Goal: Transaction & Acquisition: Download file/media

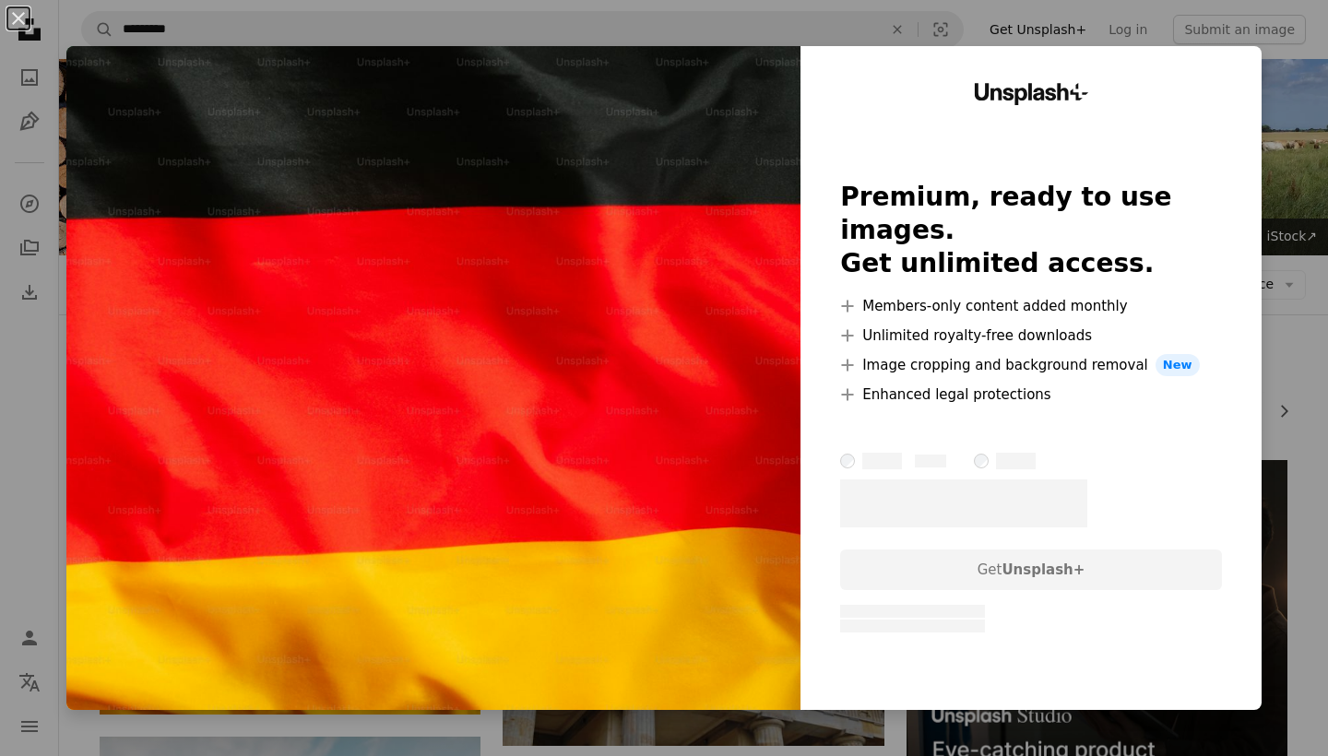
scroll to position [170, 0]
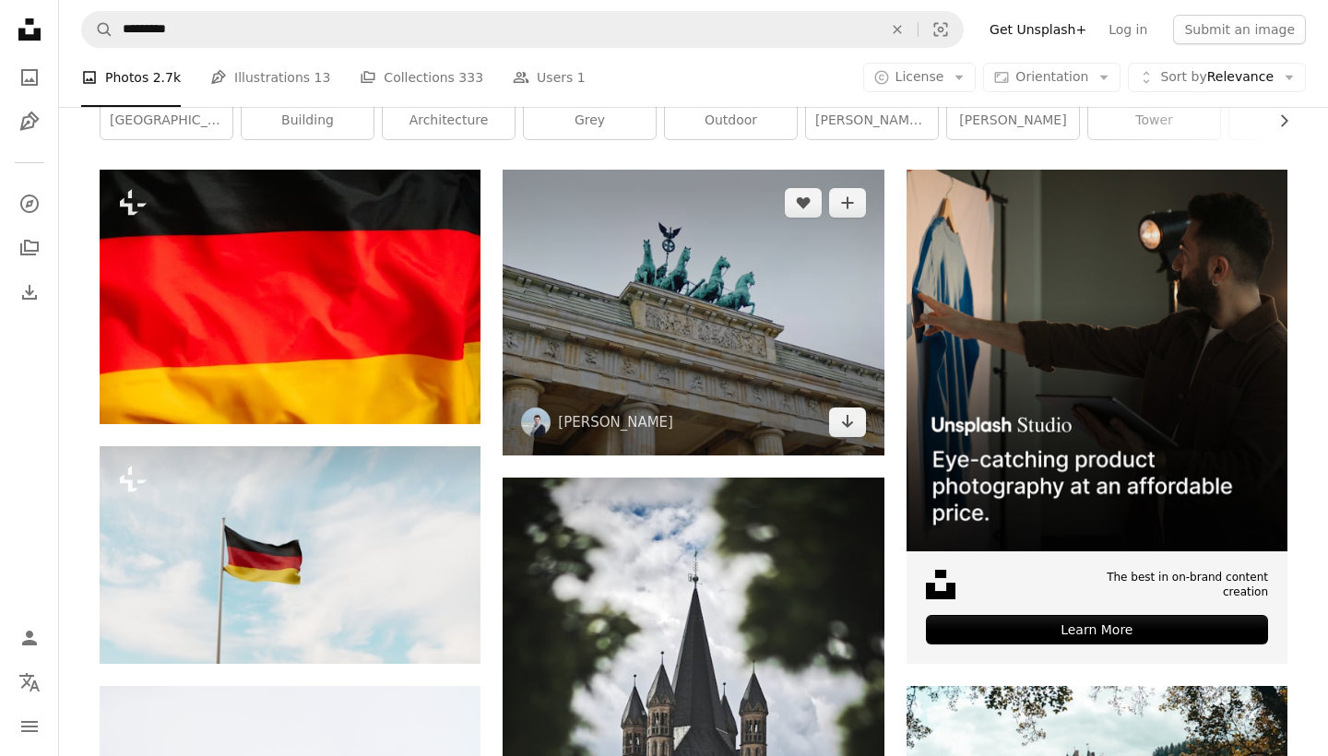
scroll to position [281, 0]
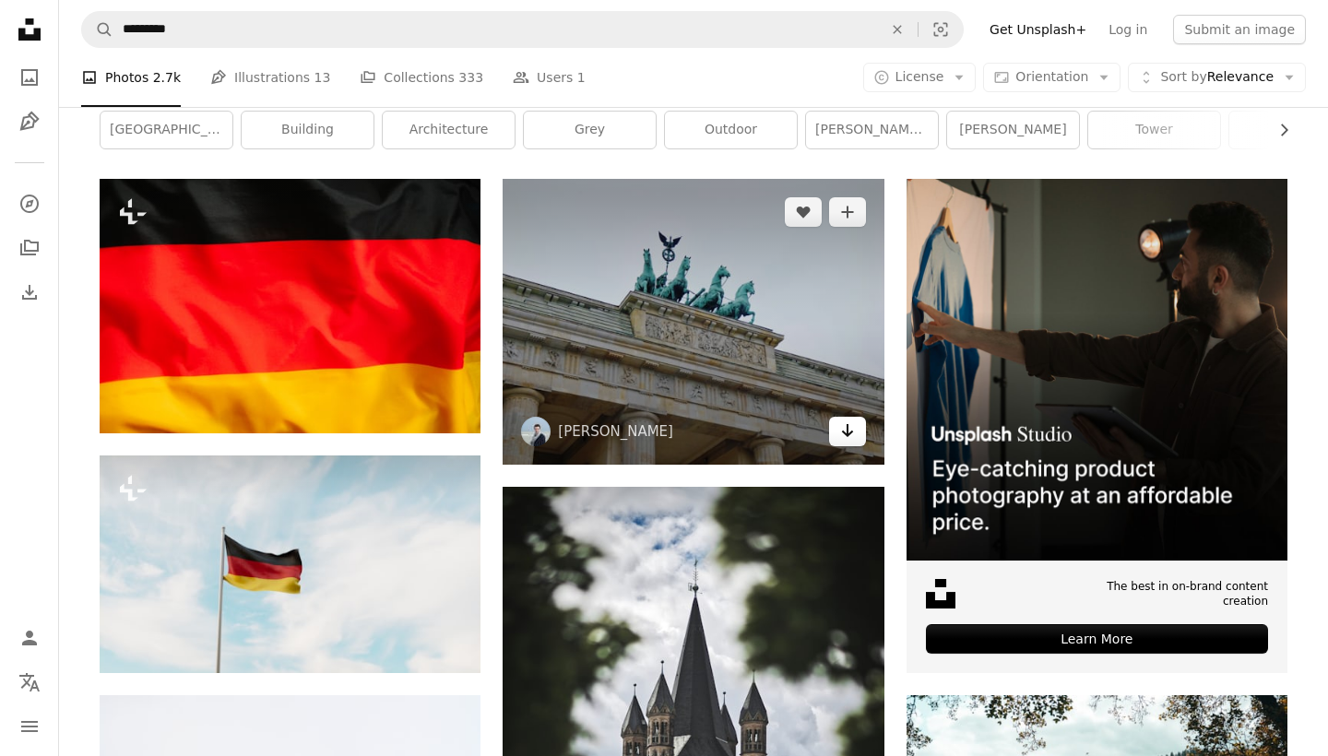
click at [848, 442] on icon "Arrow pointing down" at bounding box center [847, 430] width 15 height 22
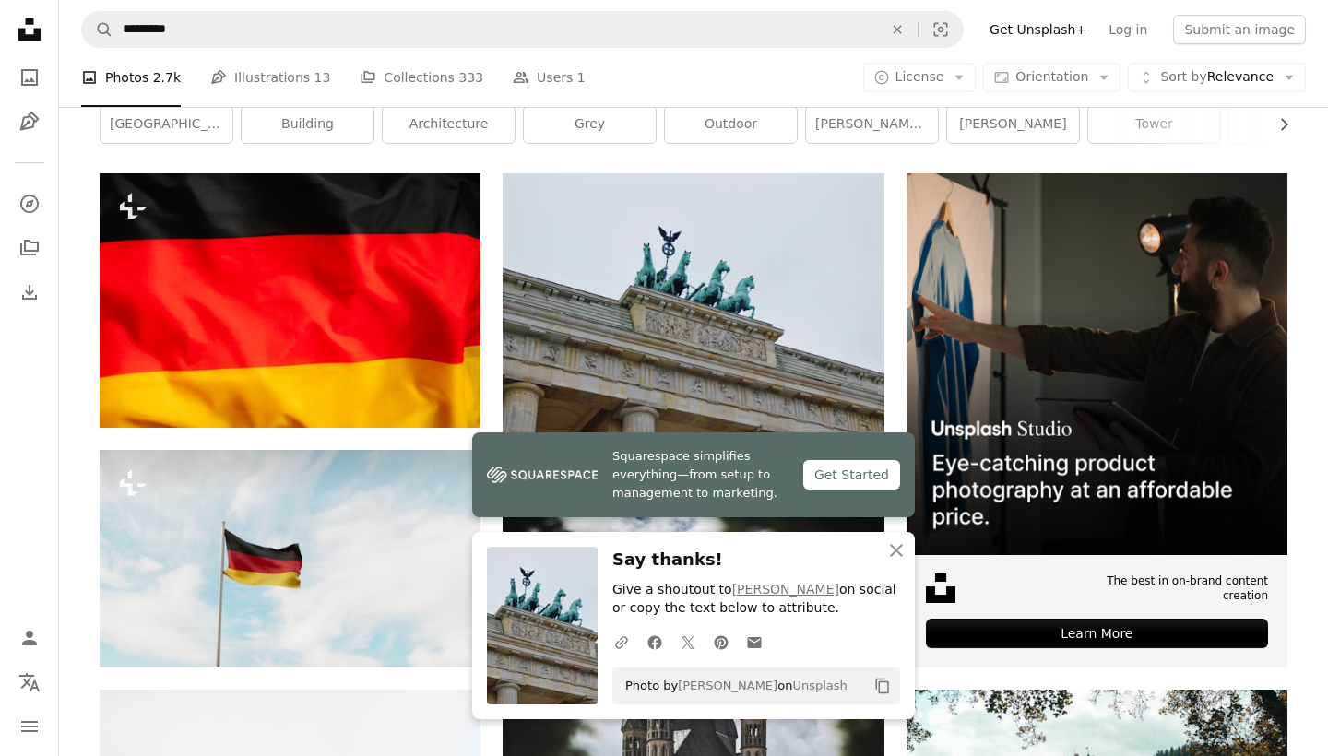
scroll to position [286, 0]
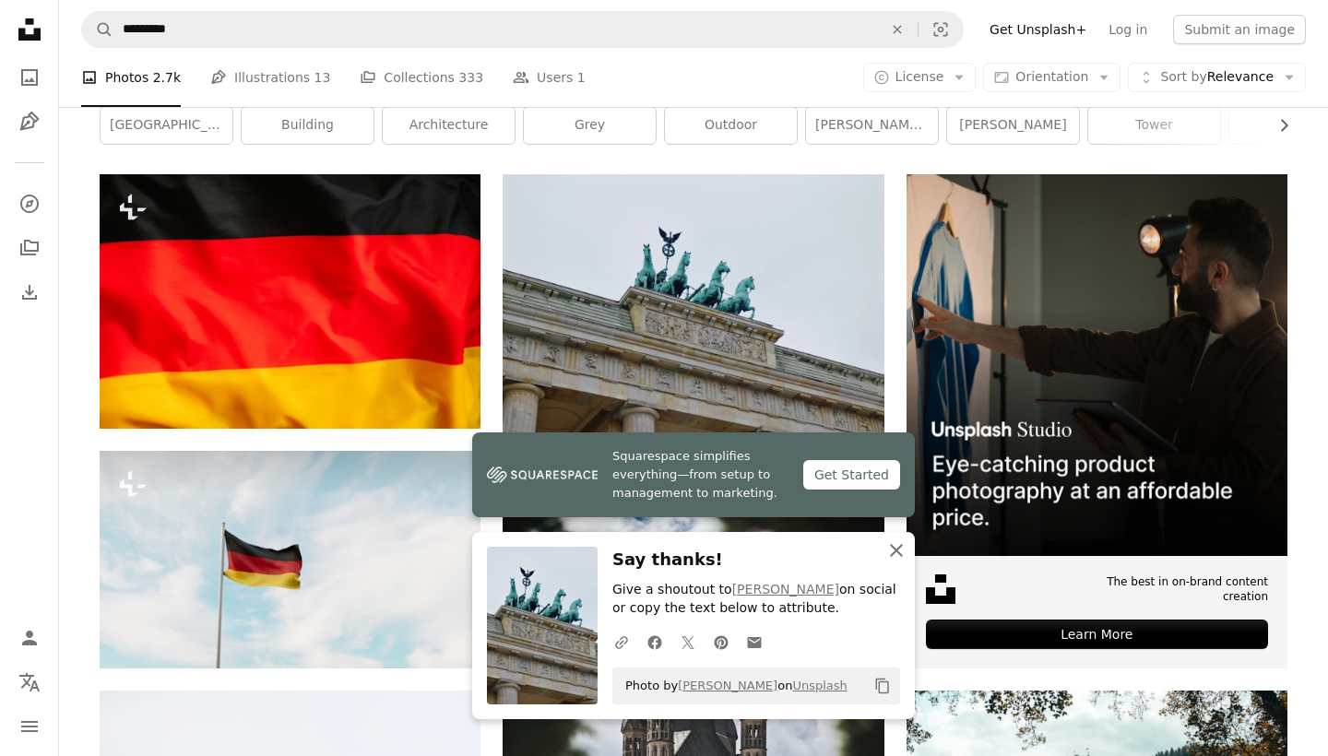
drag, startPoint x: 898, startPoint y: 550, endPoint x: 879, endPoint y: 545, distance: 20.1
click at [898, 550] on icon "button" at bounding box center [896, 550] width 13 height 13
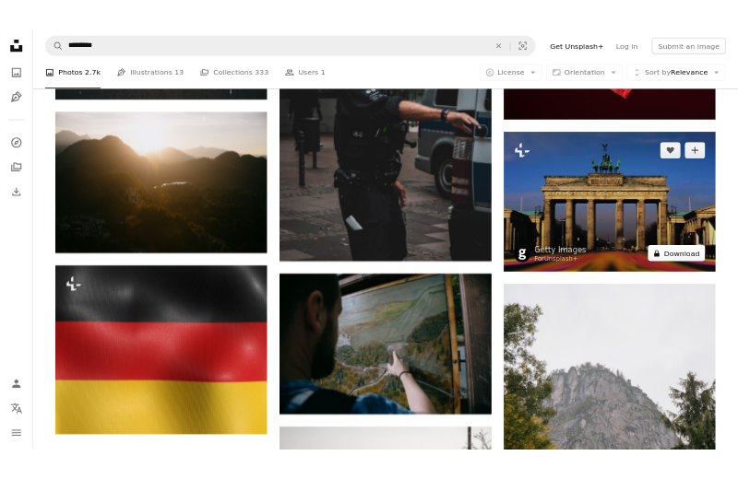
scroll to position [2292, 0]
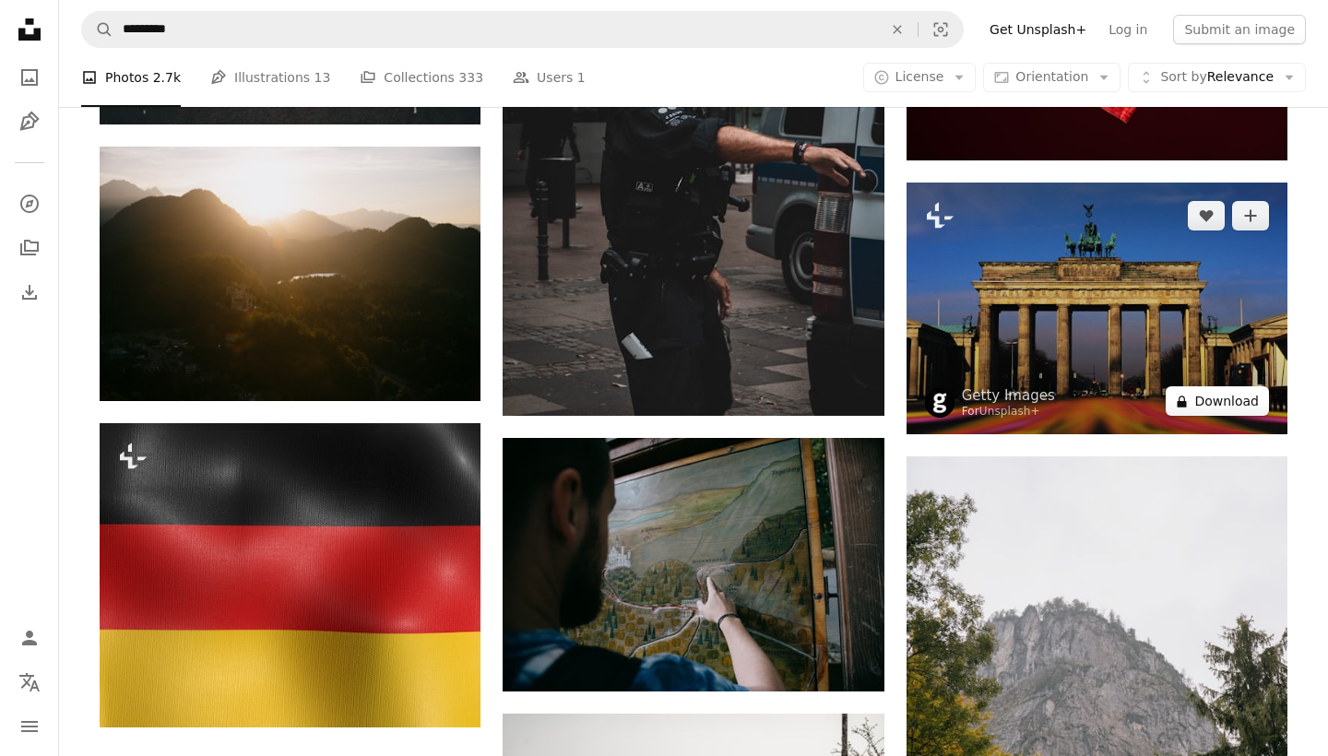
click at [1222, 435] on img at bounding box center [1096, 309] width 381 height 253
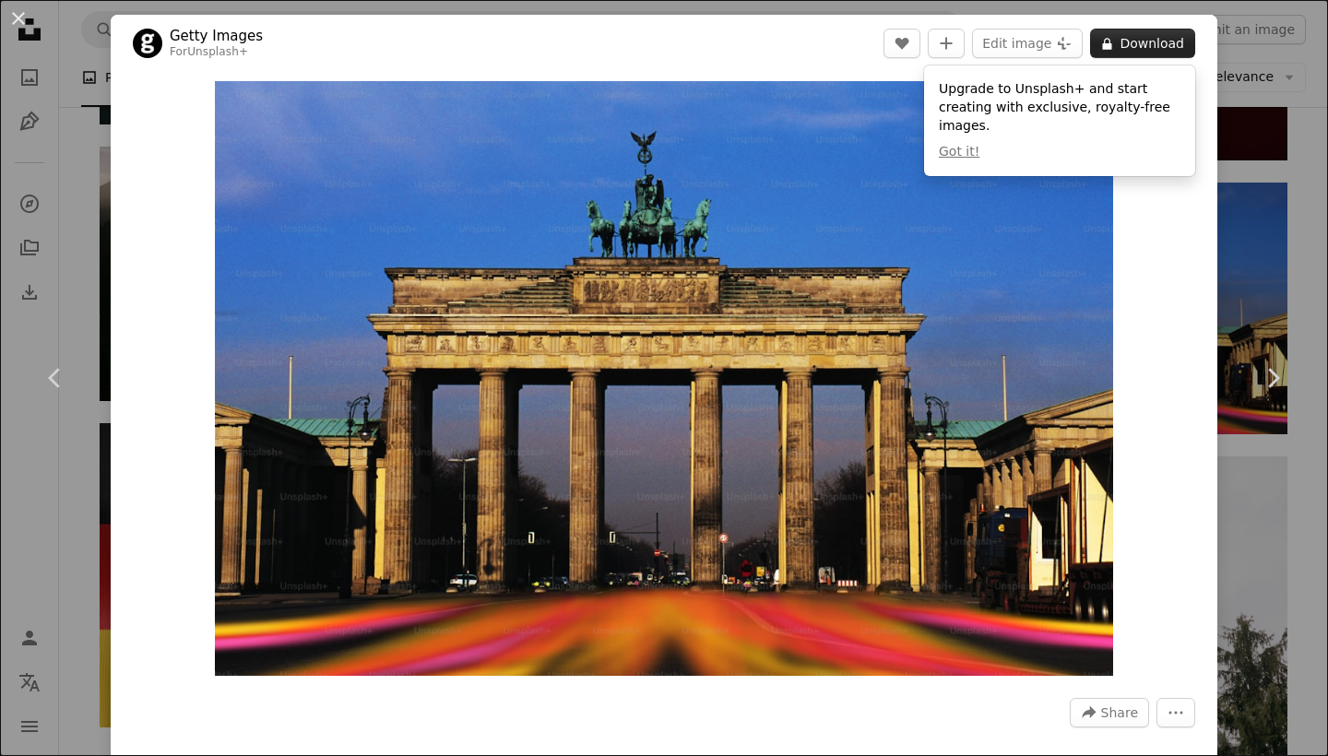
click at [1142, 39] on button "A lock Download" at bounding box center [1142, 44] width 105 height 30
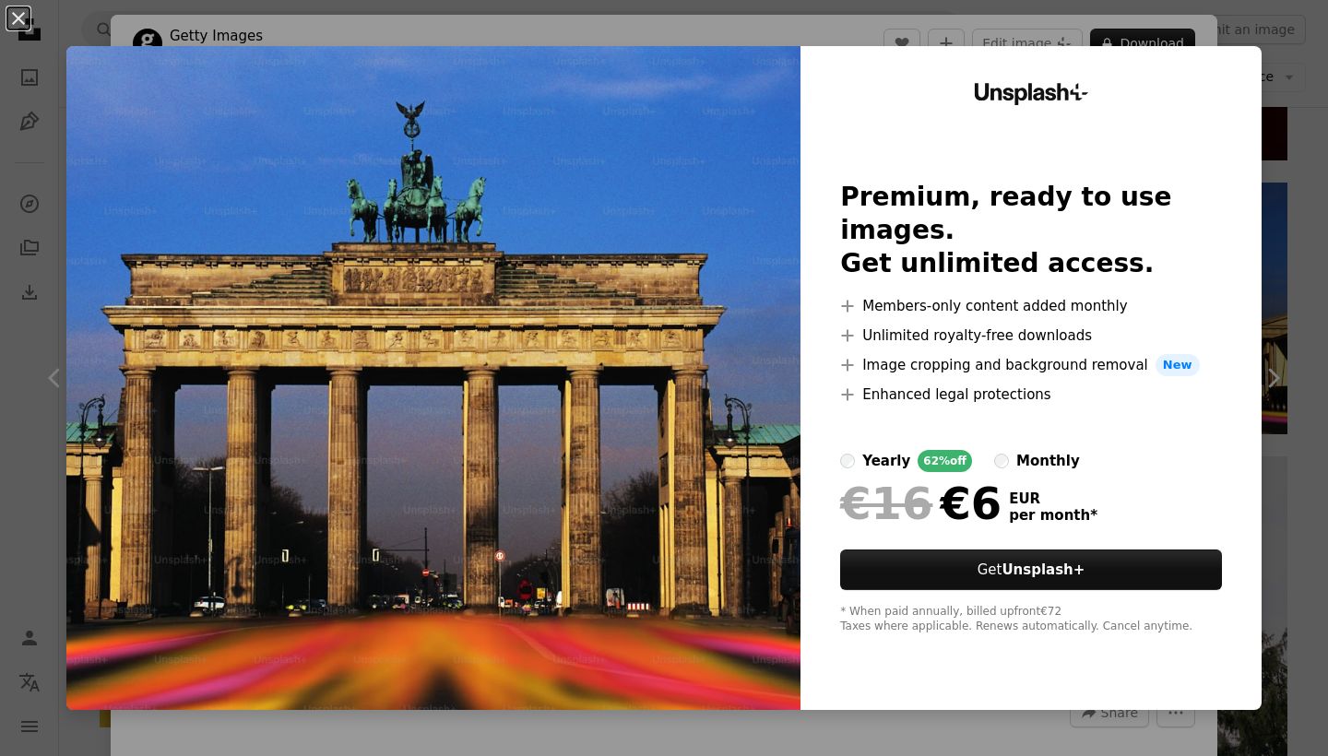
click at [299, 33] on div "An X shape Unsplash+ Premium, ready to use images. Get unlimited access. A plus…" at bounding box center [664, 378] width 1328 height 756
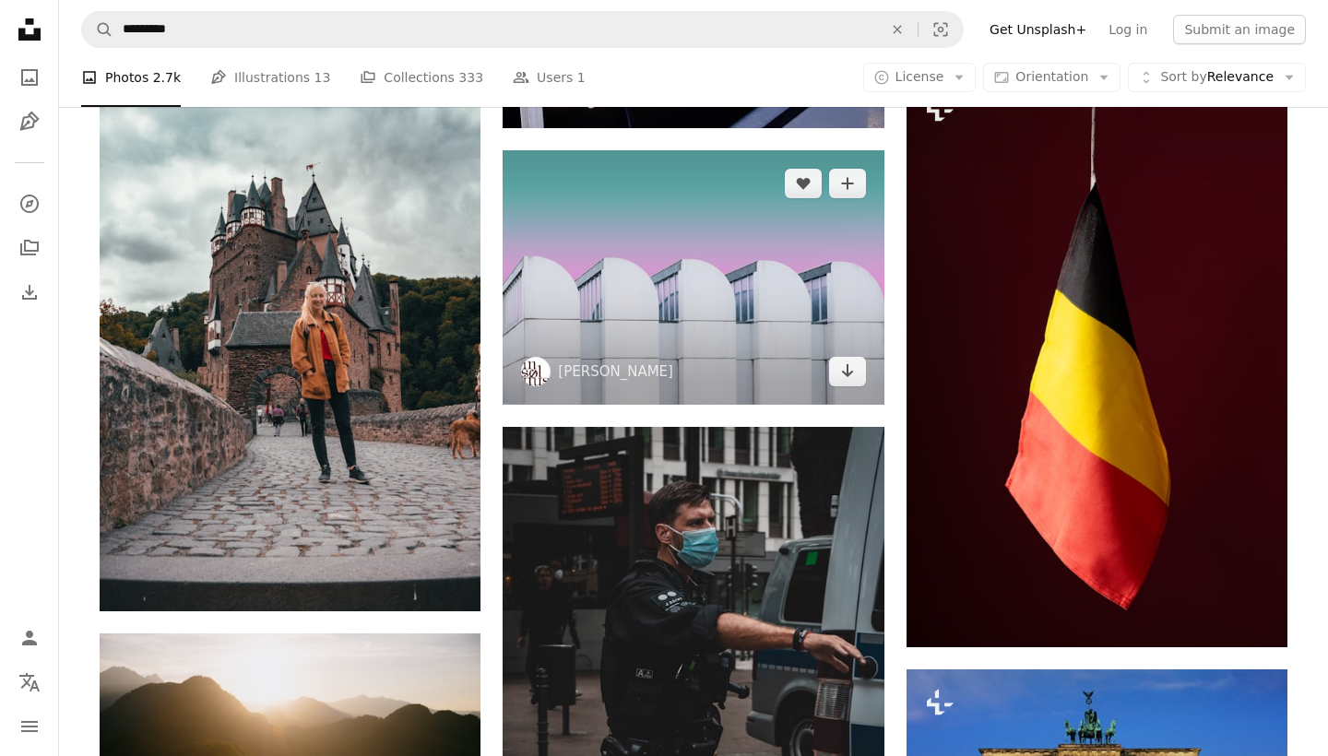
scroll to position [1799, 0]
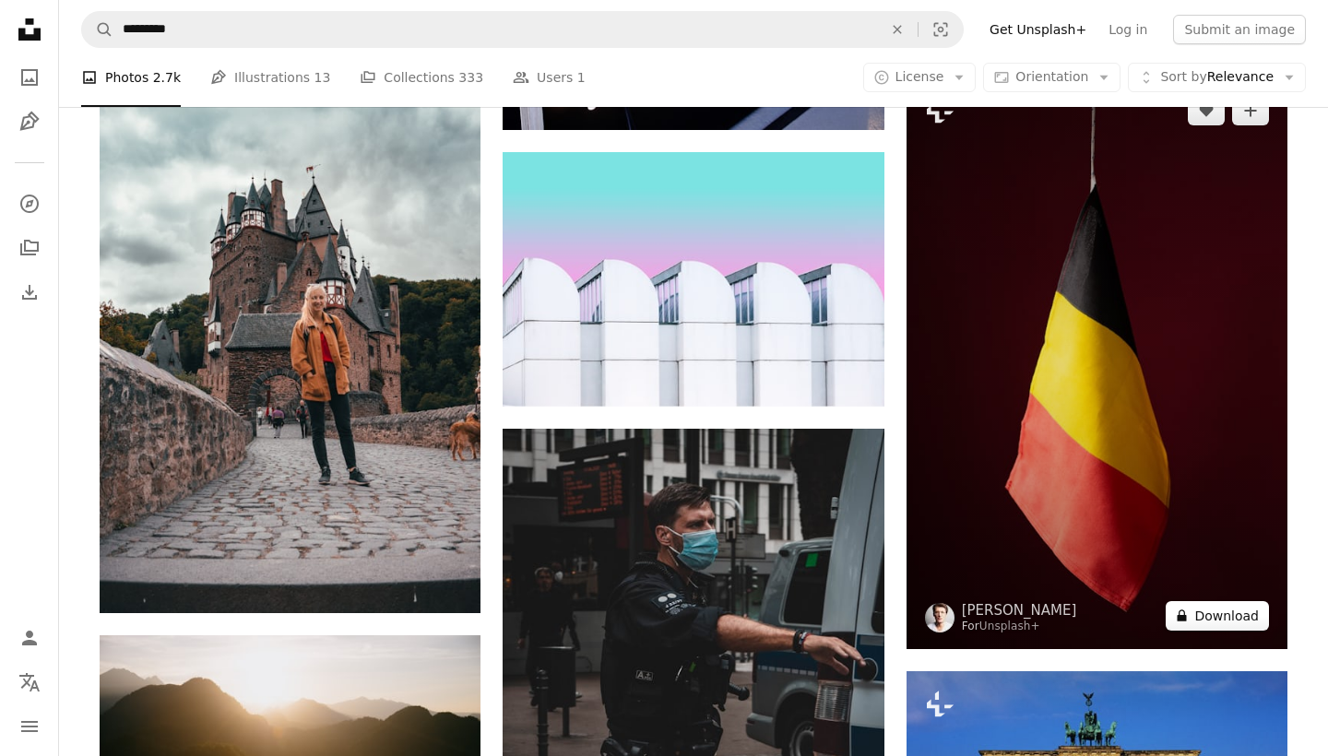
click at [1226, 631] on button "A lock Download" at bounding box center [1216, 616] width 103 height 30
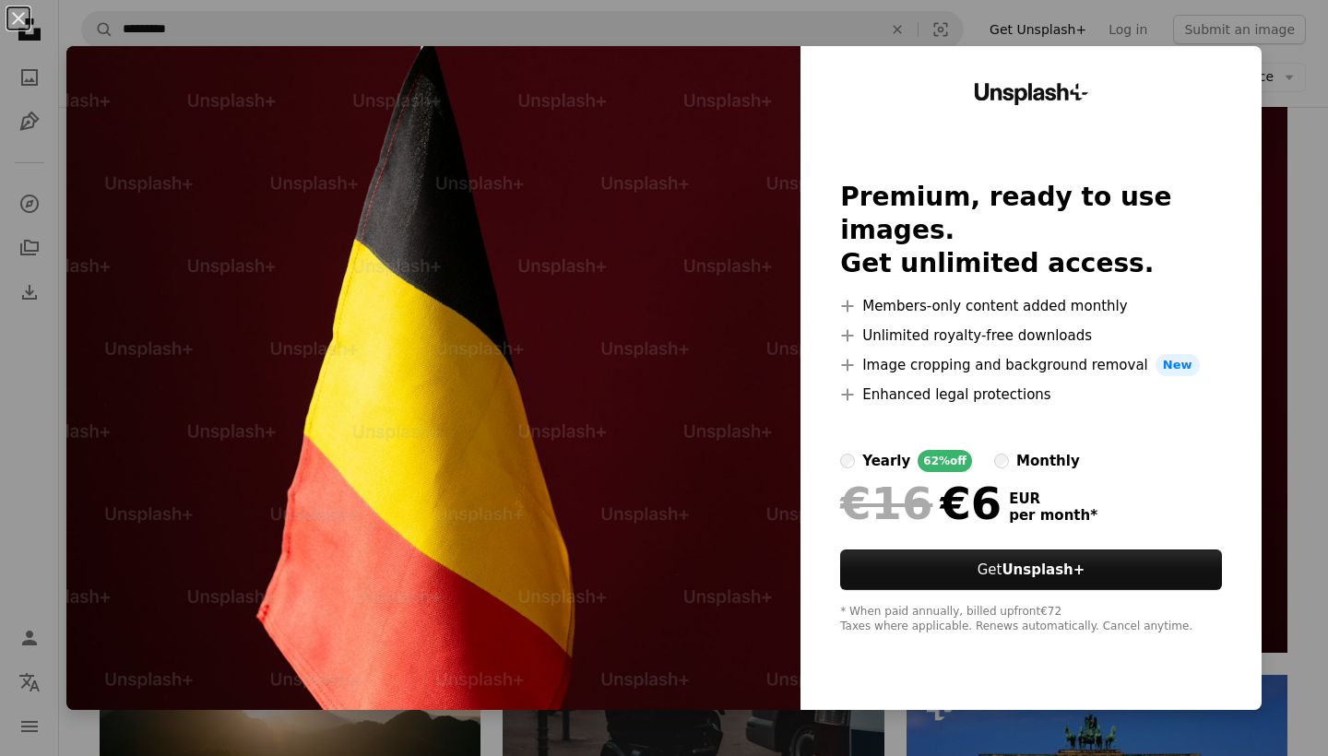
click at [1287, 716] on div "An X shape Unsplash+ Premium, ready to use images. Get unlimited access. A plus…" at bounding box center [664, 378] width 1328 height 756
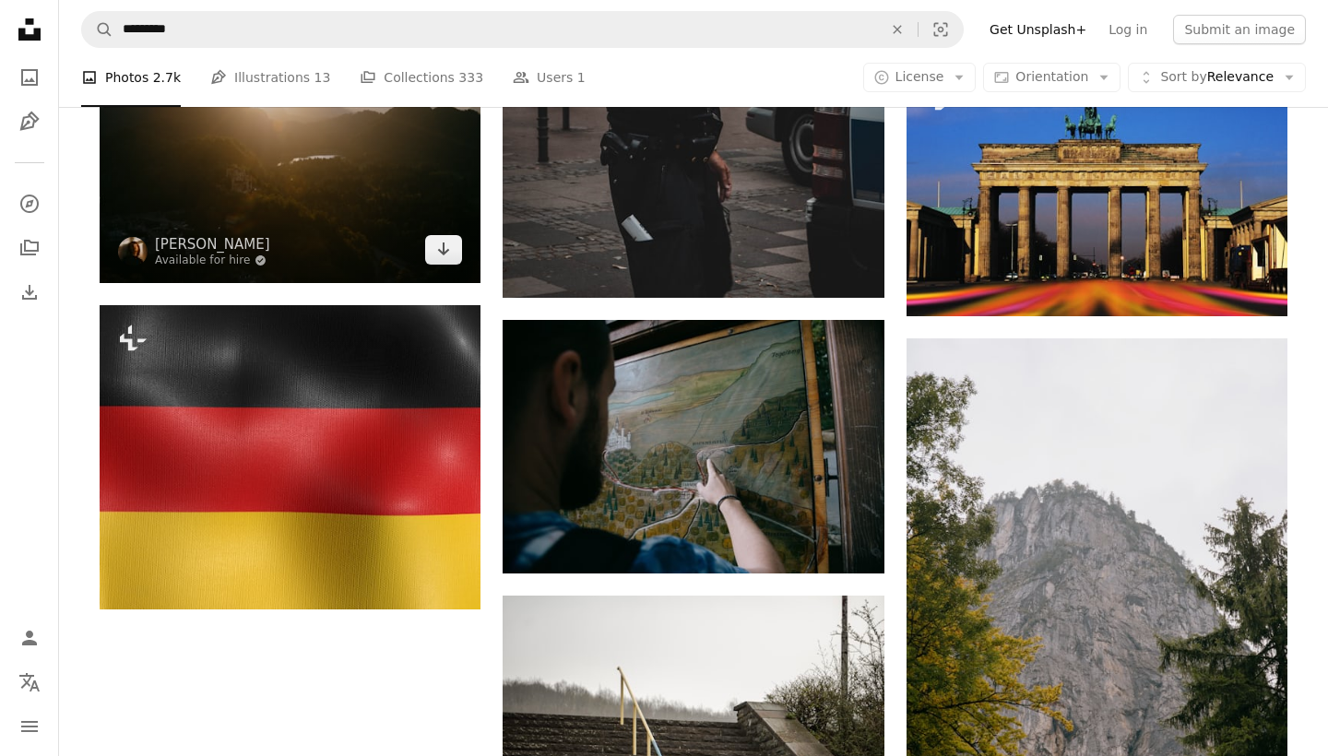
scroll to position [2419, 0]
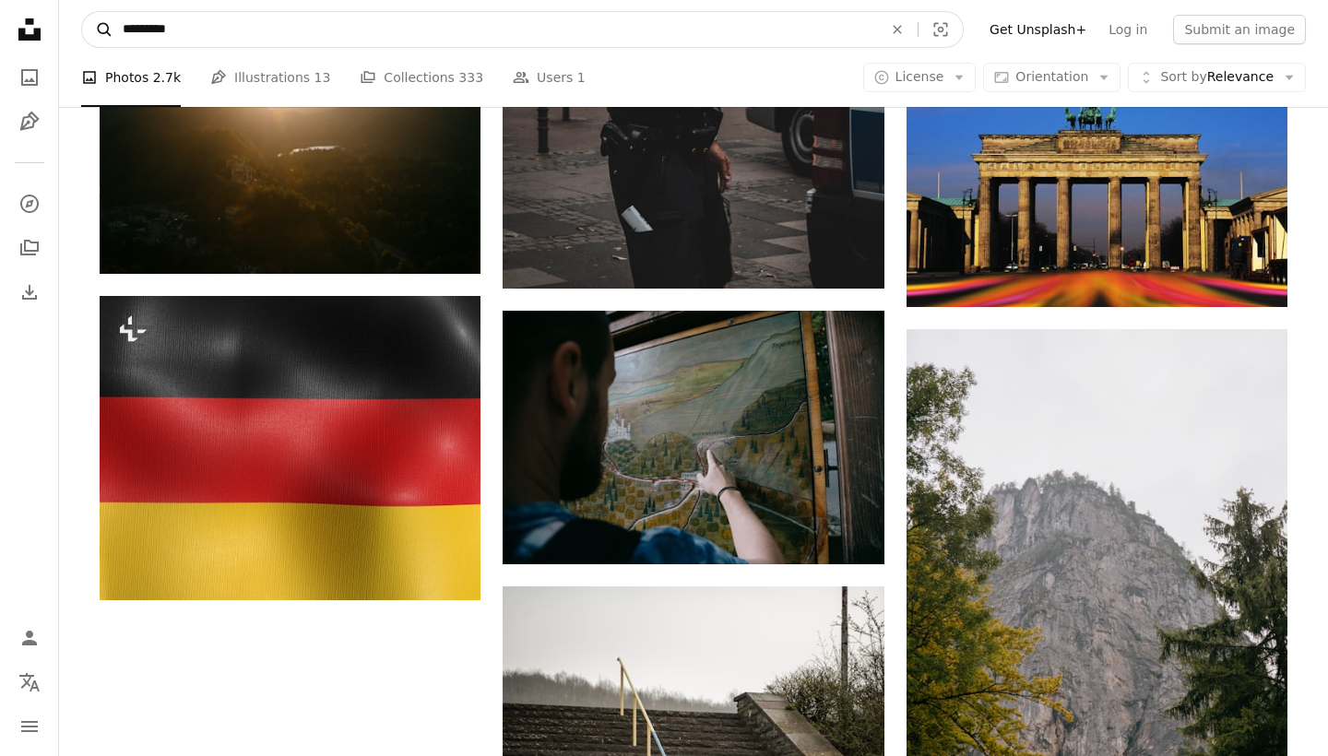
drag, startPoint x: 188, startPoint y: 30, endPoint x: 88, endPoint y: 31, distance: 100.5
click at [88, 31] on form "A magnifying glass ********* An X shape Visual search" at bounding box center [522, 29] width 882 height 37
type input "**********"
click at [98, 30] on button "A magnifying glass" at bounding box center [97, 29] width 31 height 35
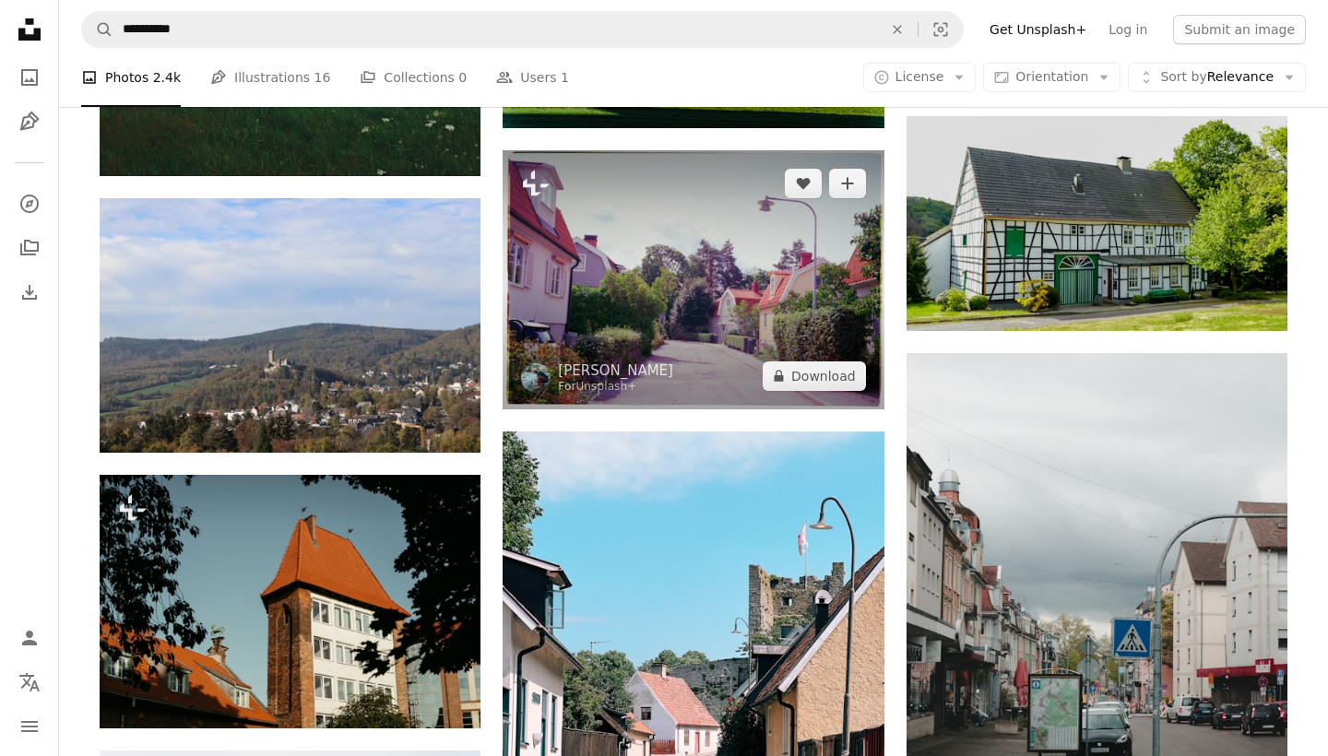
scroll to position [1142, 0]
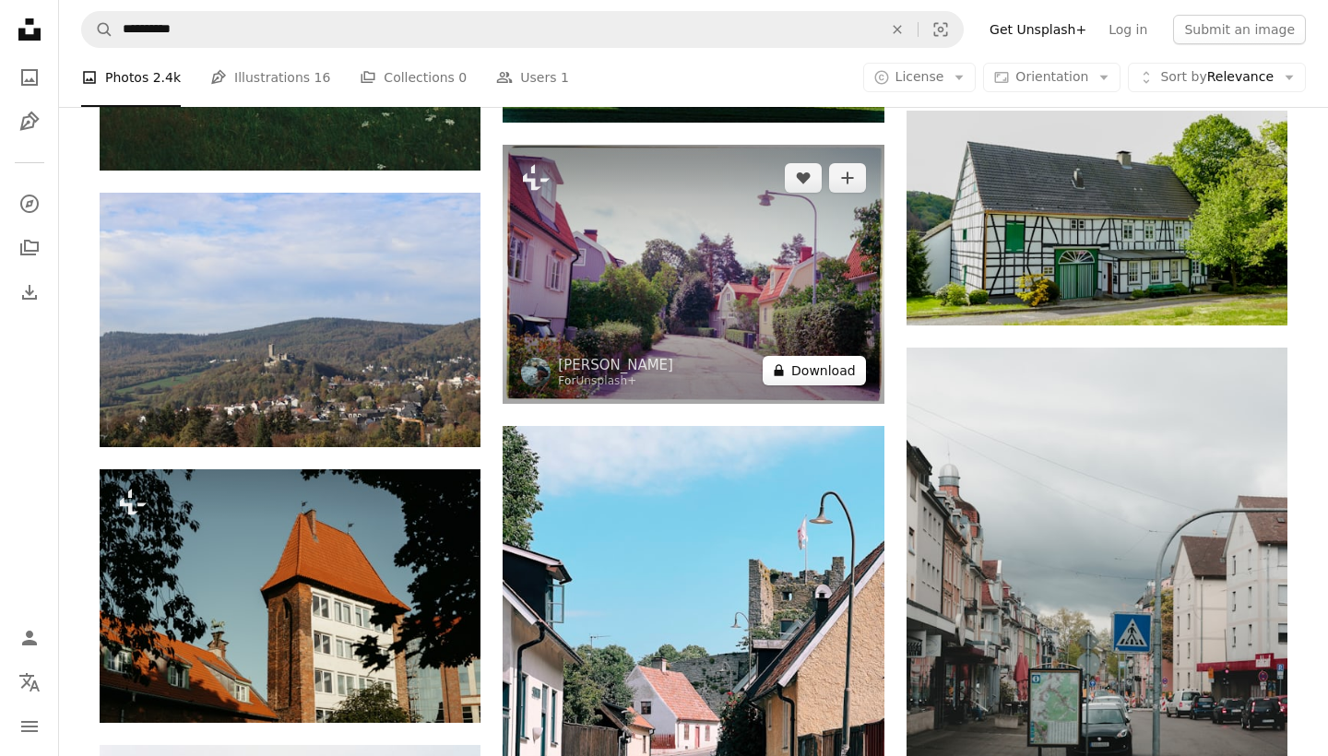
click at [823, 385] on button "A lock Download" at bounding box center [813, 371] width 103 height 30
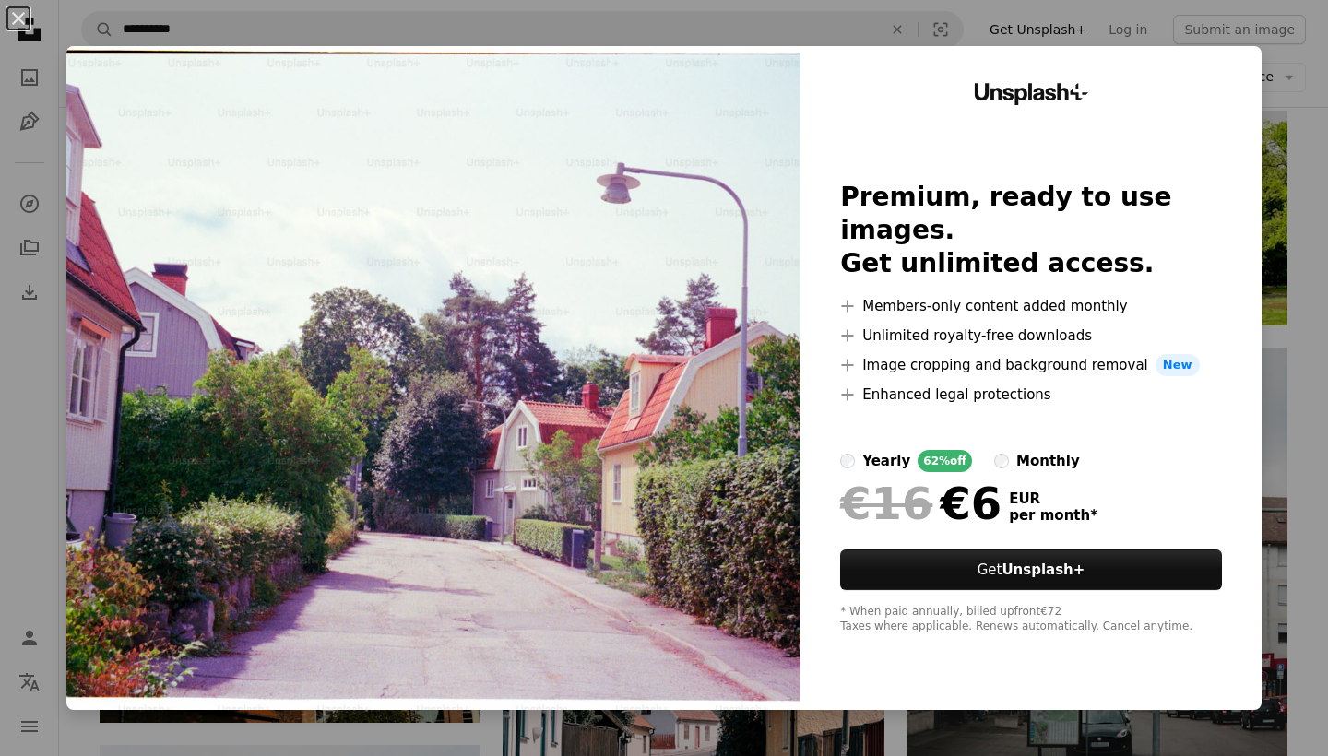
click at [323, 731] on div "An X shape Unsplash+ Premium, ready to use images. Get unlimited access. A plus…" at bounding box center [664, 378] width 1328 height 756
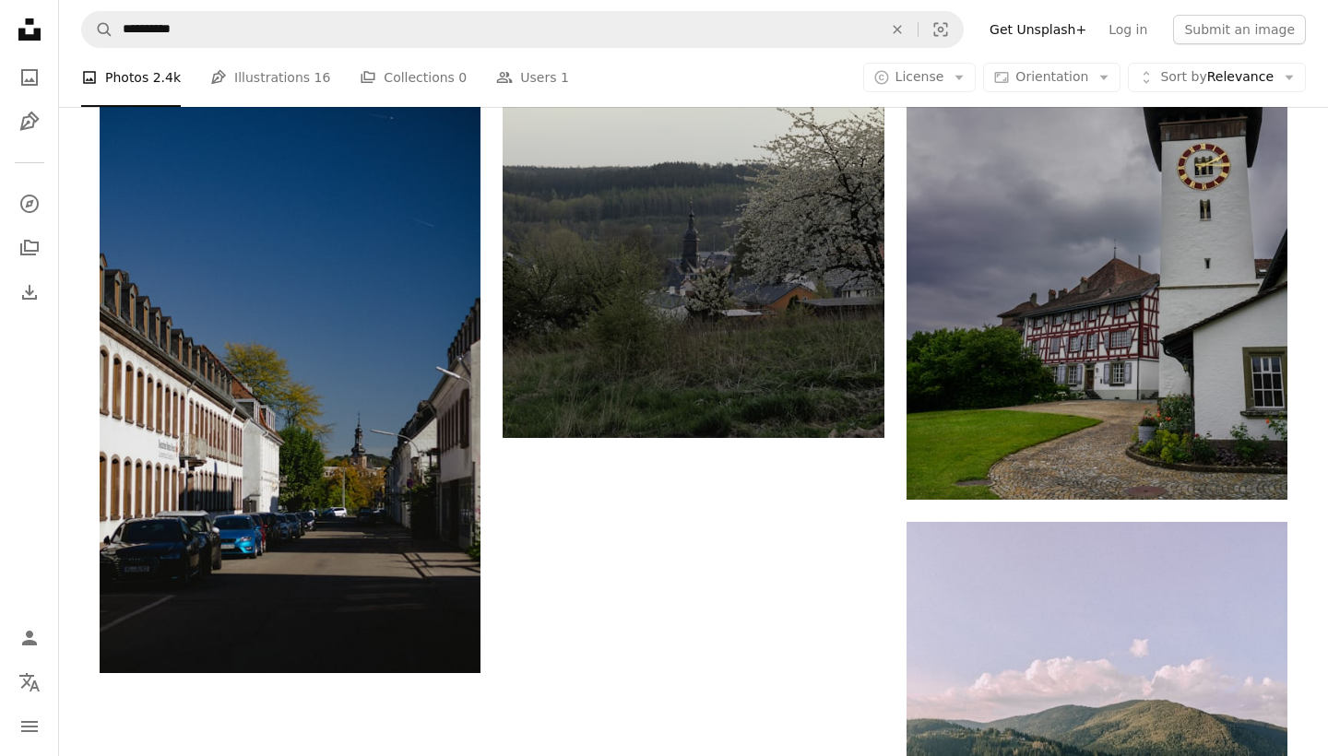
scroll to position [2654, 0]
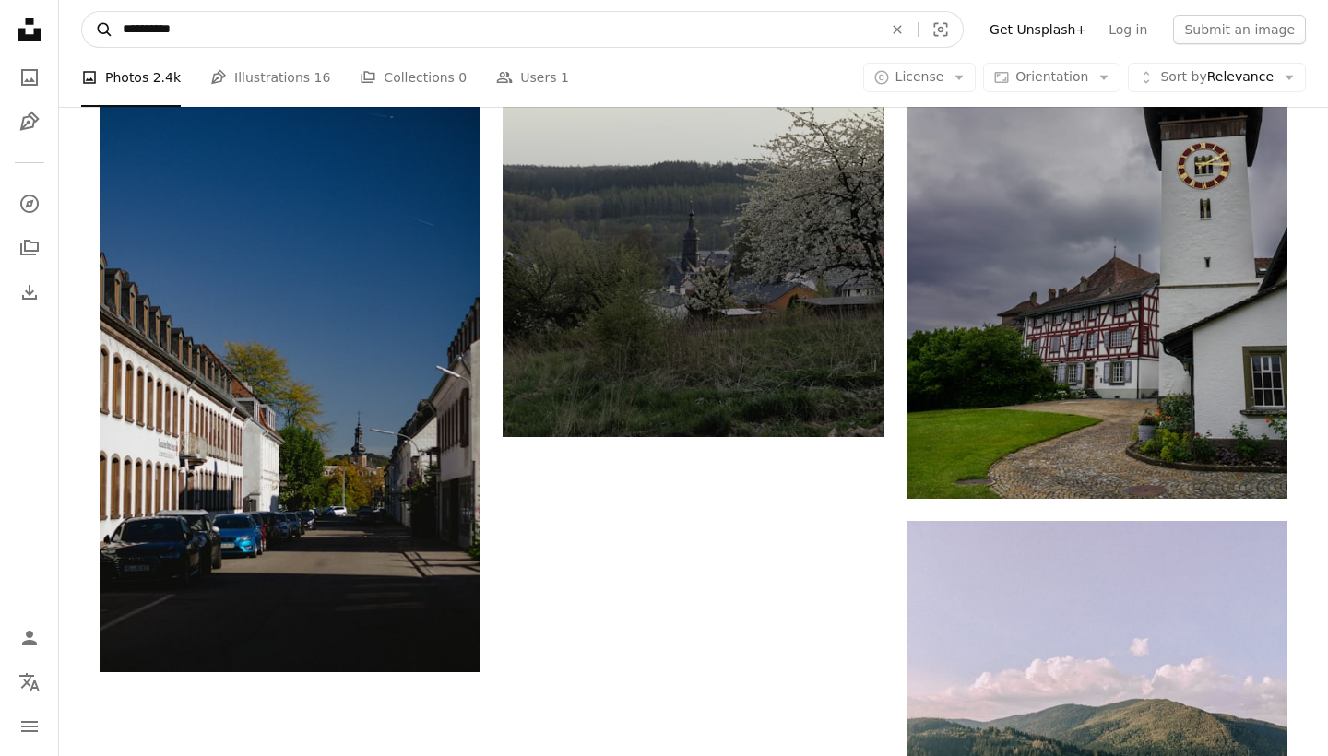
drag, startPoint x: 198, startPoint y: 30, endPoint x: 88, endPoint y: 37, distance: 110.9
click at [89, 37] on form "**********" at bounding box center [522, 29] width 882 height 37
drag, startPoint x: 198, startPoint y: 29, endPoint x: 82, endPoint y: 22, distance: 116.3
click at [82, 22] on form "**********" at bounding box center [522, 29] width 882 height 37
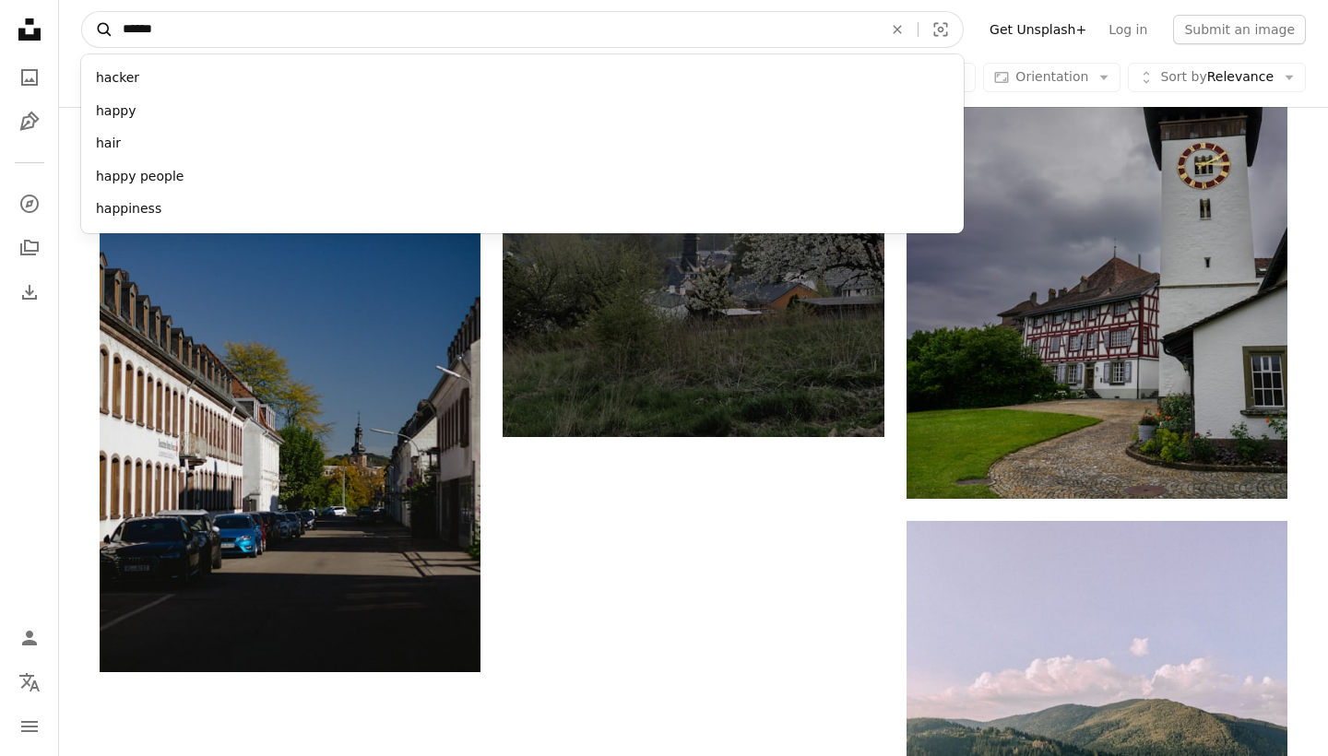
type input "*******"
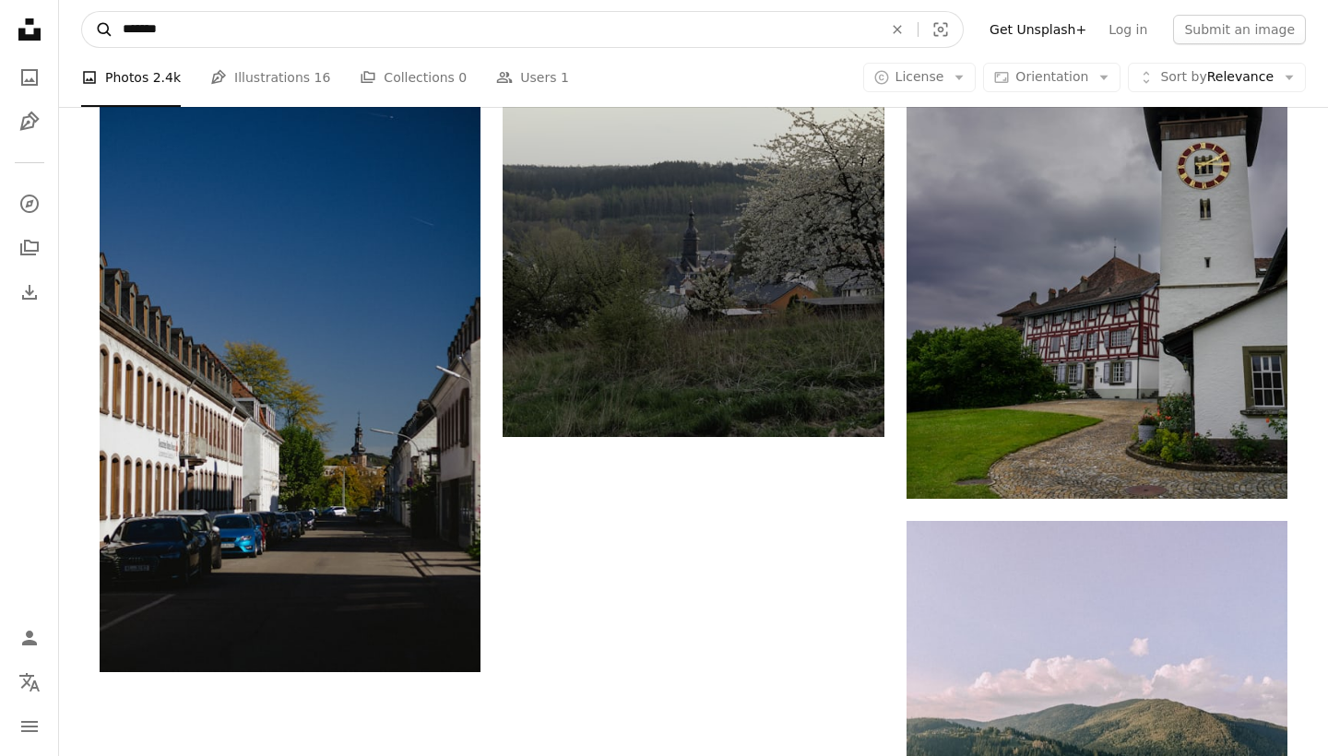
click at [98, 30] on button "A magnifying glass" at bounding box center [97, 29] width 31 height 35
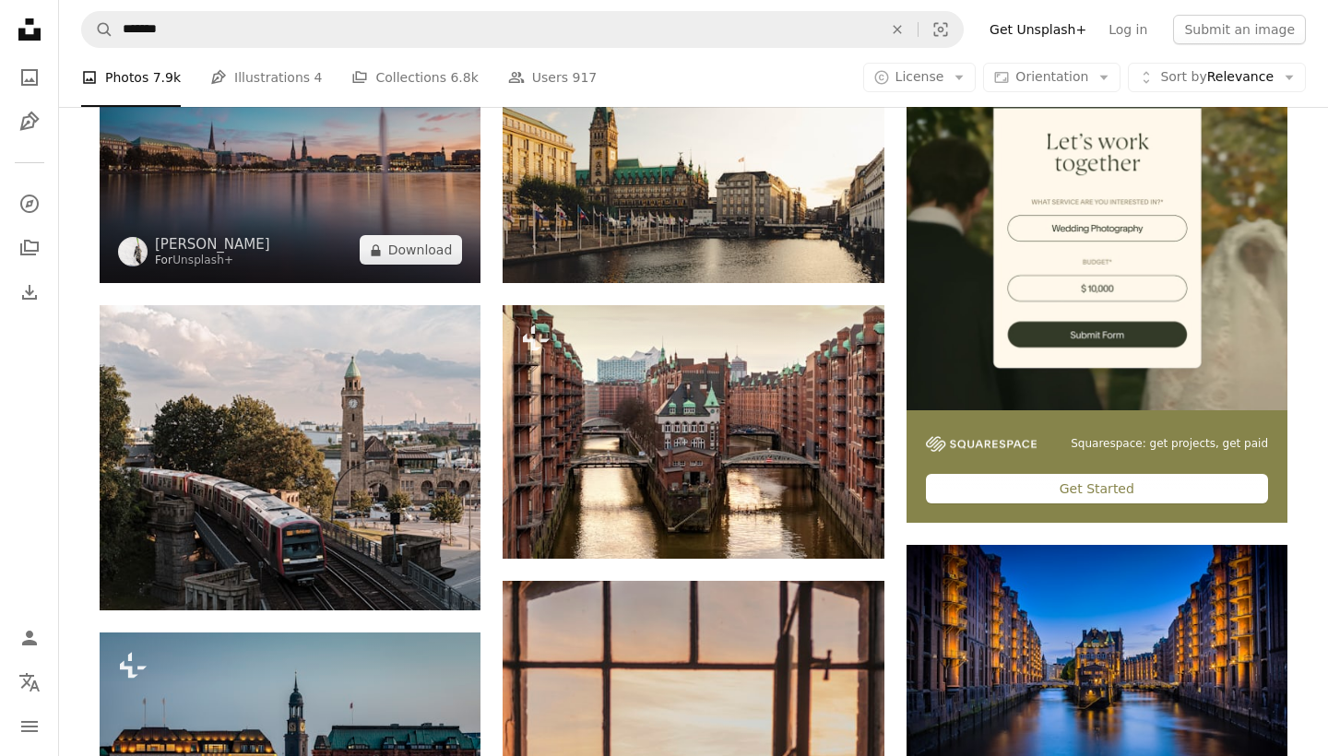
scroll to position [432, 0]
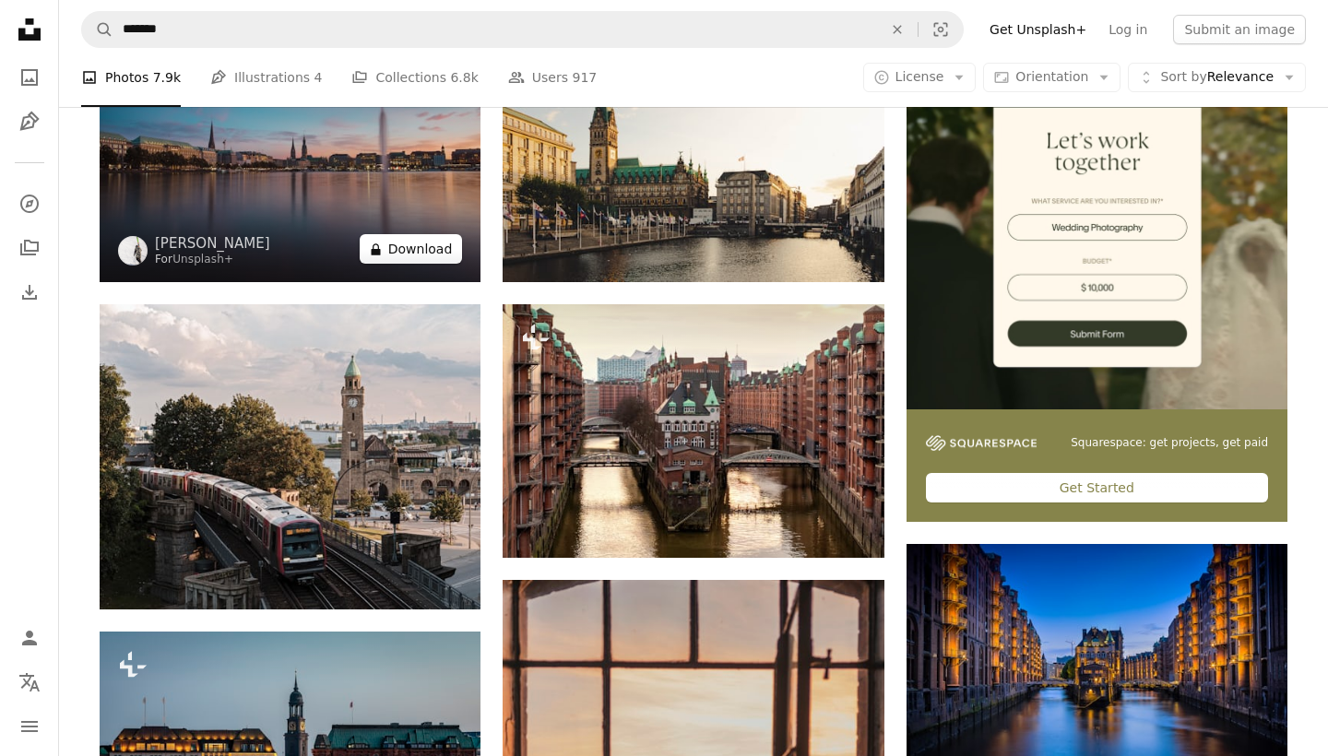
click at [419, 264] on button "A lock Download" at bounding box center [411, 249] width 103 height 30
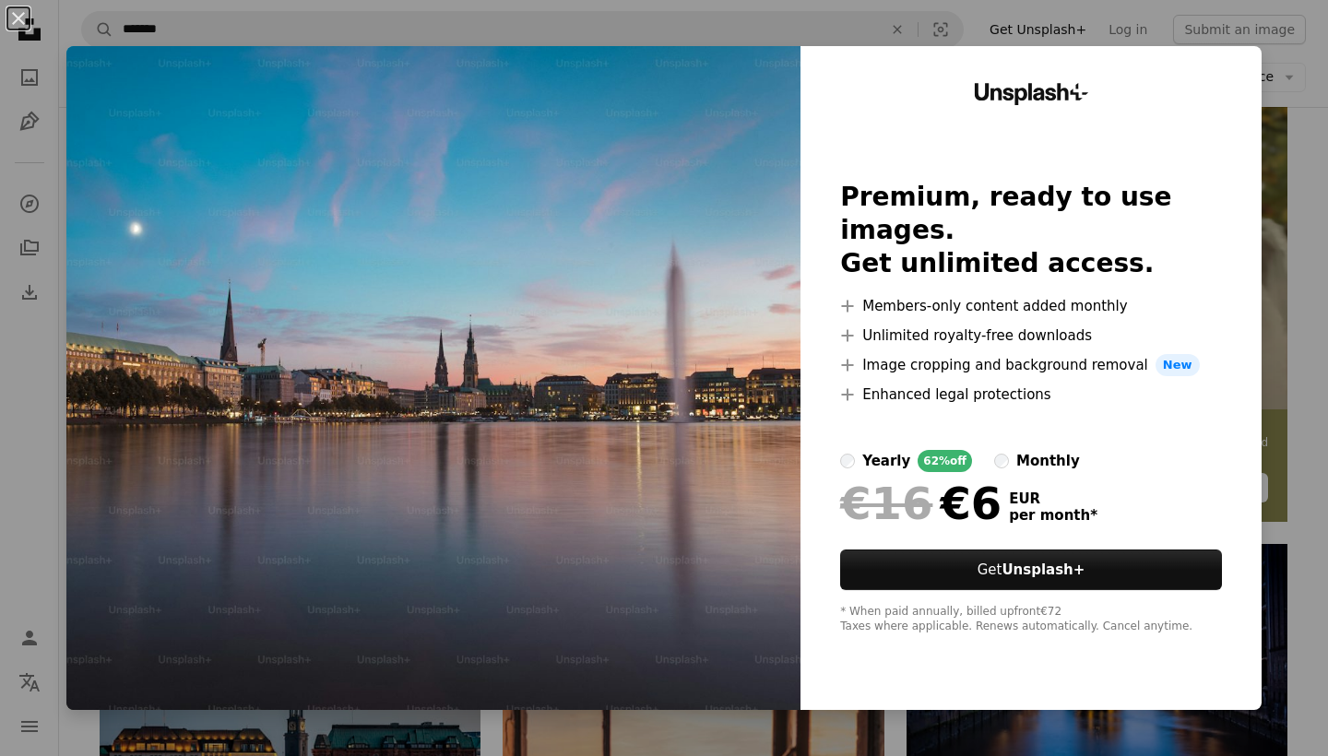
click at [602, 730] on div "An X shape Unsplash+ Premium, ready to use images. Get unlimited access. A plus…" at bounding box center [664, 378] width 1328 height 756
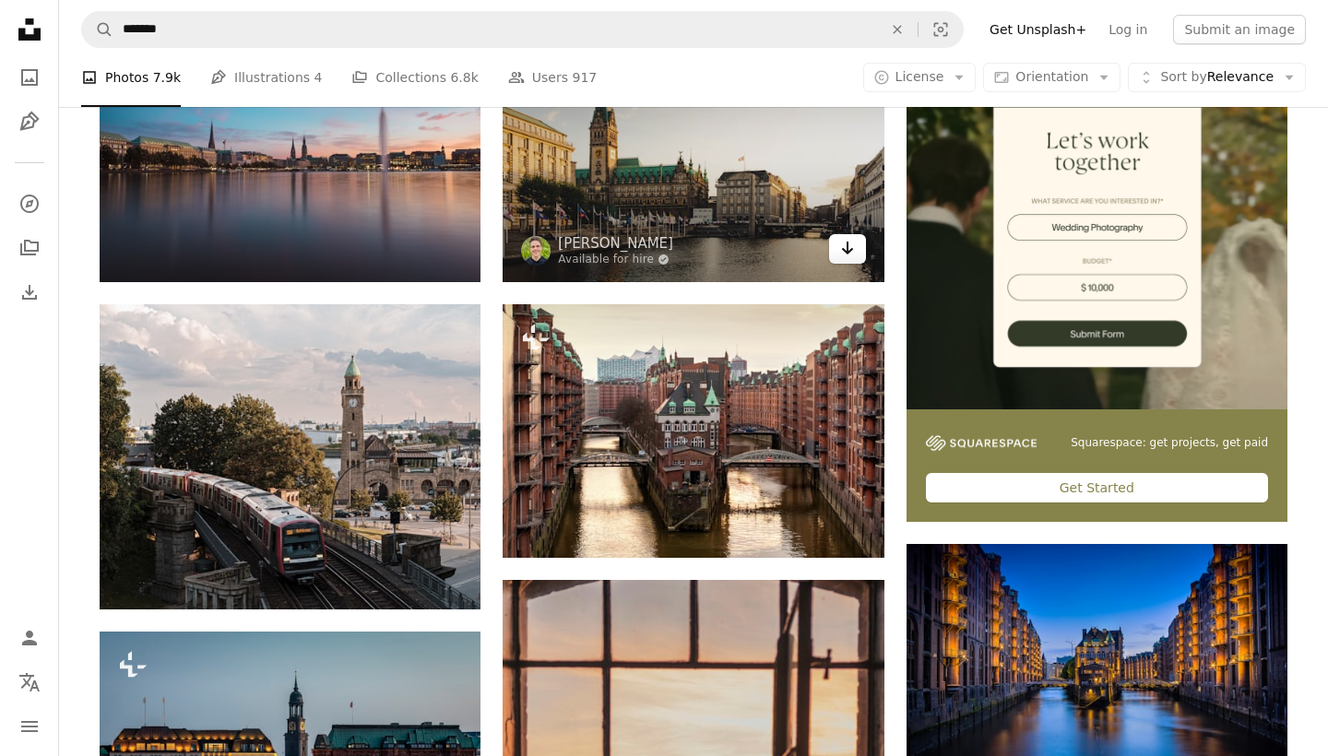
click at [848, 259] on icon "Arrow pointing down" at bounding box center [847, 248] width 15 height 22
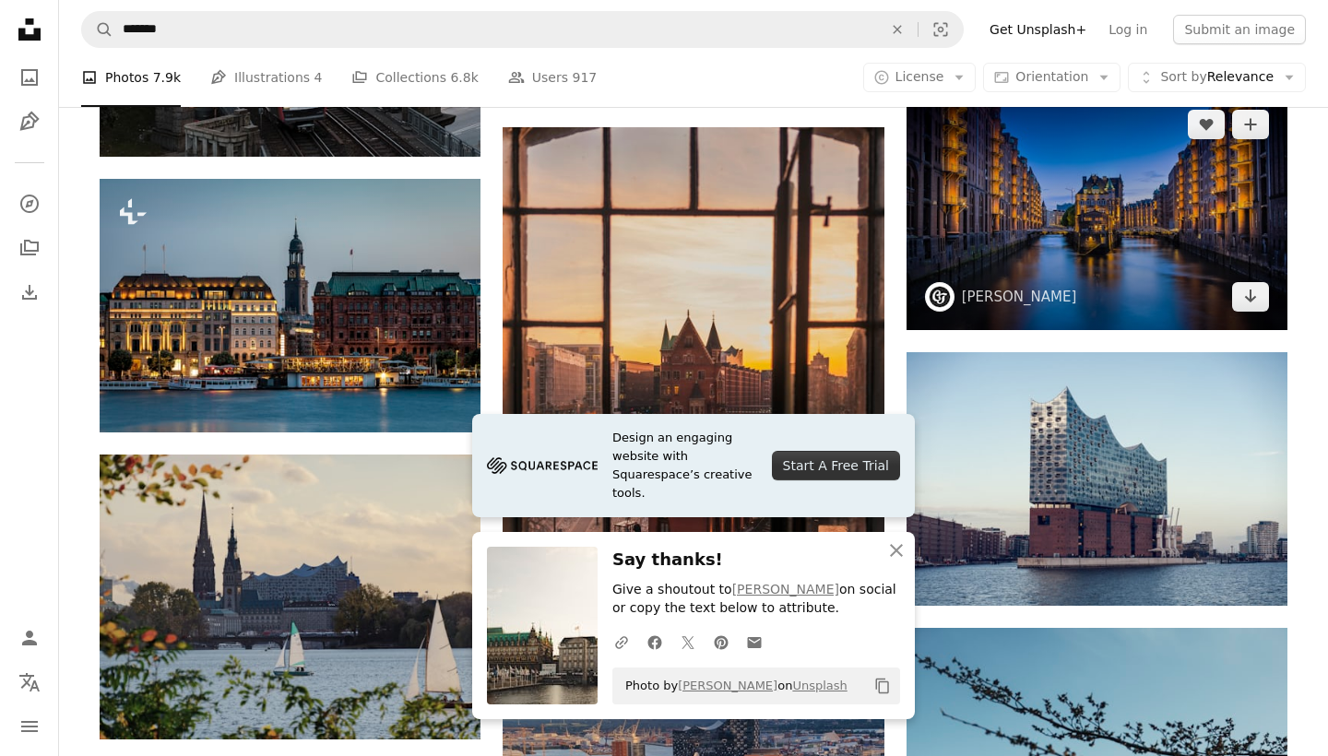
scroll to position [923, 0]
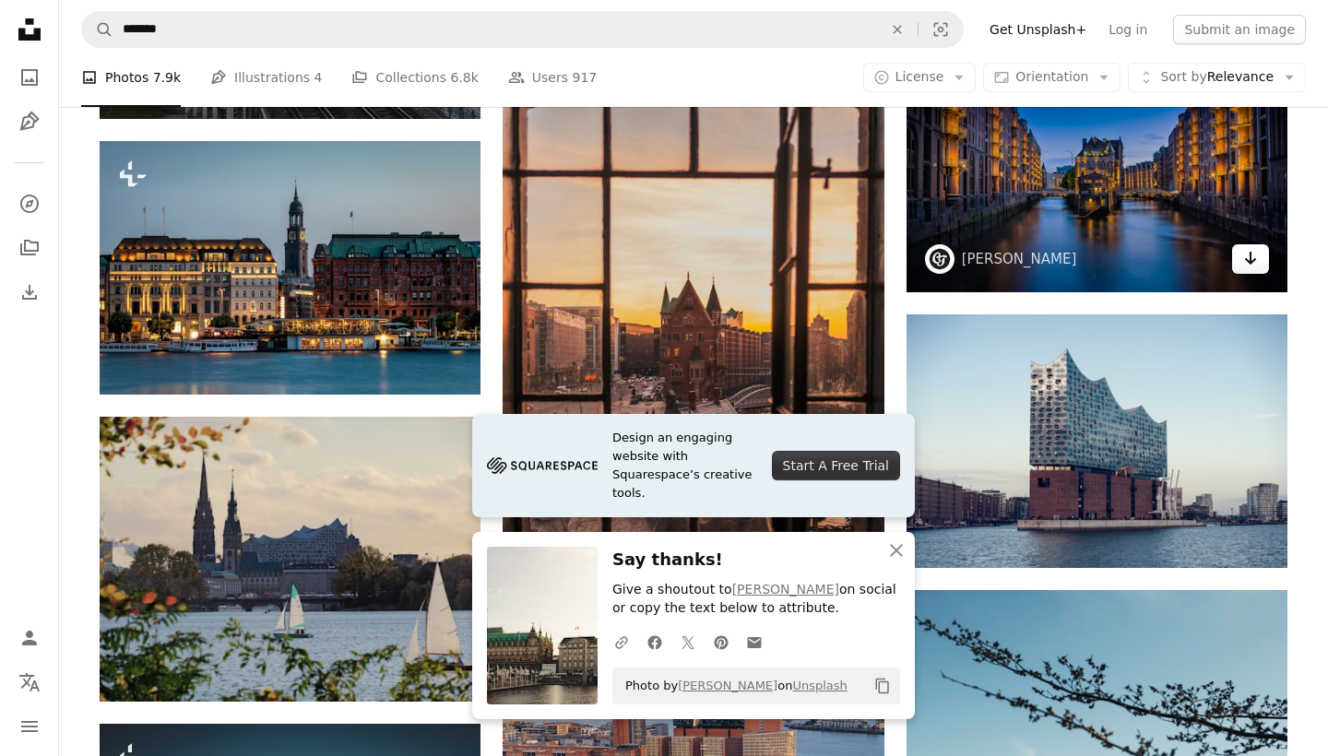
click at [1253, 265] on icon "Download" at bounding box center [1251, 258] width 12 height 13
